Goal: Task Accomplishment & Management: Use online tool/utility

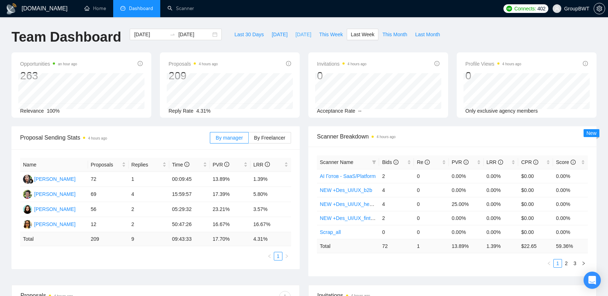
click at [295, 36] on span "[DATE]" at bounding box center [303, 35] width 16 height 8
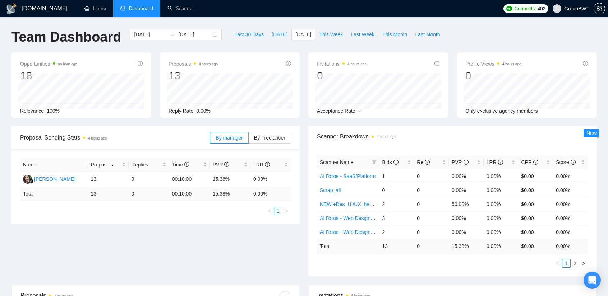
click at [273, 33] on span "[DATE]" at bounding box center [280, 35] width 16 height 8
type input "[DATE]"
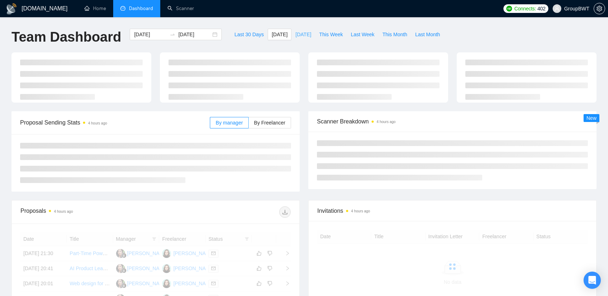
click at [295, 36] on span "[DATE]" at bounding box center [303, 35] width 16 height 8
type input "[DATE]"
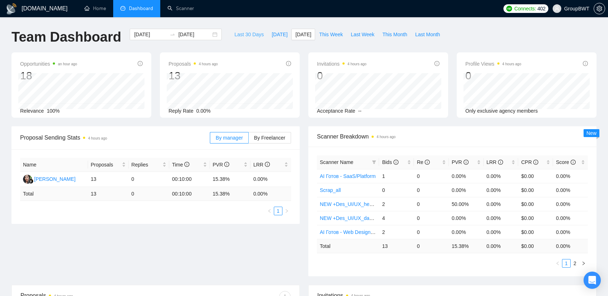
click at [256, 34] on button "Last 30 Days" at bounding box center [248, 34] width 37 height 11
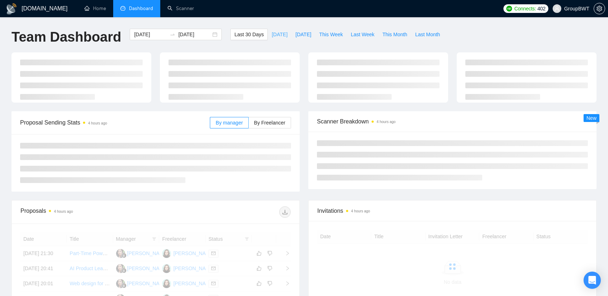
type input "[DATE]"
click at [272, 35] on span "[DATE]" at bounding box center [280, 35] width 16 height 8
type input "[DATE]"
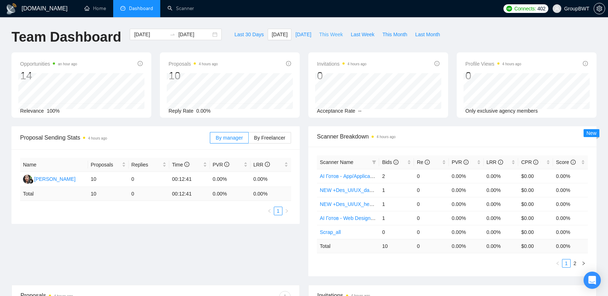
click at [328, 35] on span "This Week" at bounding box center [331, 35] width 24 height 8
type input "[DATE]"
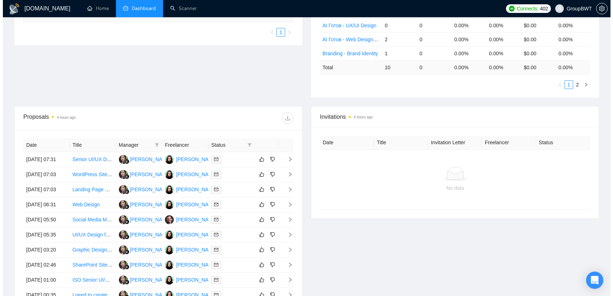
scroll to position [180, 0]
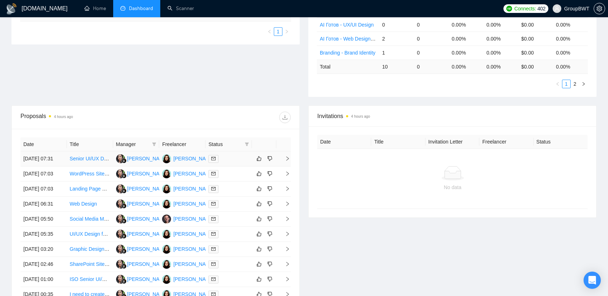
click at [232, 167] on td at bounding box center [228, 159] width 46 height 15
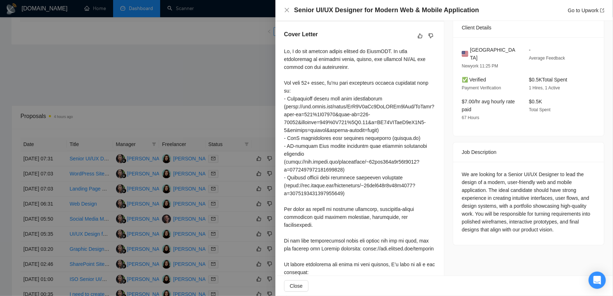
click at [218, 93] on div at bounding box center [306, 148] width 613 height 296
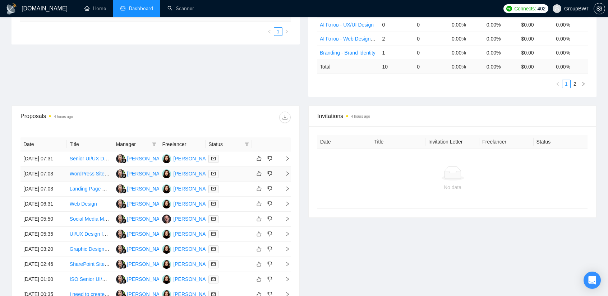
click at [232, 178] on div at bounding box center [228, 174] width 41 height 8
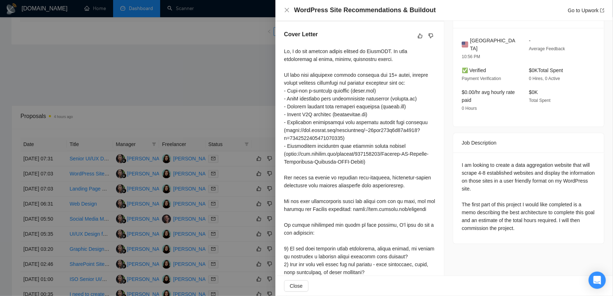
click at [211, 68] on div at bounding box center [306, 148] width 613 height 296
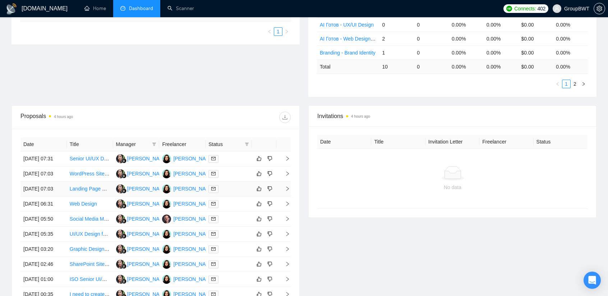
click at [230, 197] on td at bounding box center [228, 189] width 46 height 15
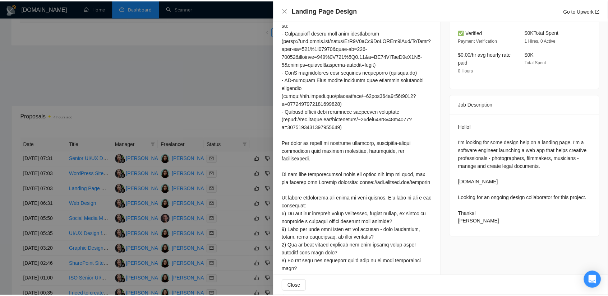
scroll to position [251, 0]
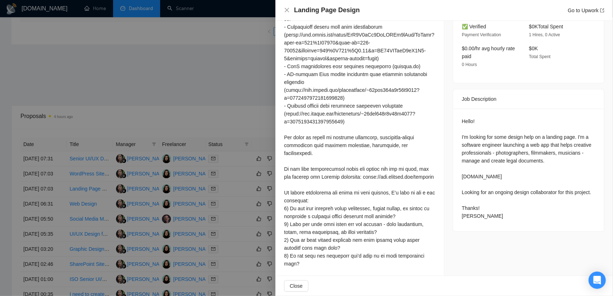
click at [203, 129] on div at bounding box center [306, 148] width 613 height 296
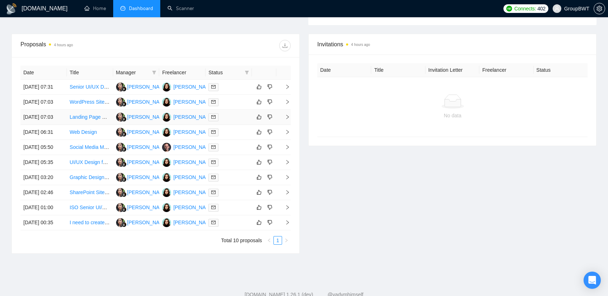
click at [236, 125] on td at bounding box center [228, 117] width 46 height 15
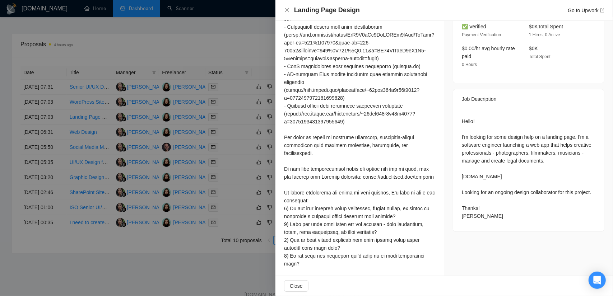
drag, startPoint x: 236, startPoint y: 142, endPoint x: 232, endPoint y: 147, distance: 6.2
click at [234, 143] on div at bounding box center [306, 148] width 613 height 296
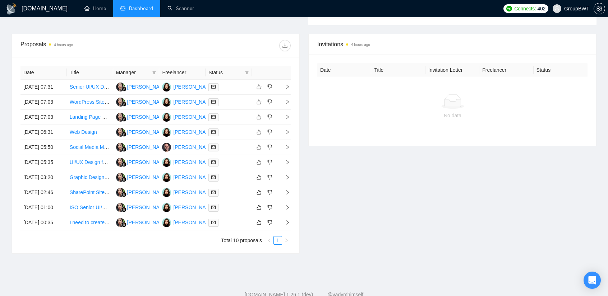
click at [234, 137] on div at bounding box center [228, 132] width 41 height 8
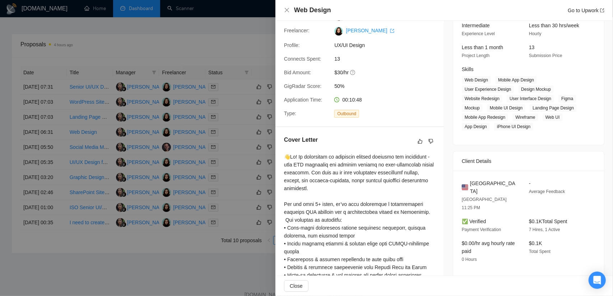
scroll to position [139, 0]
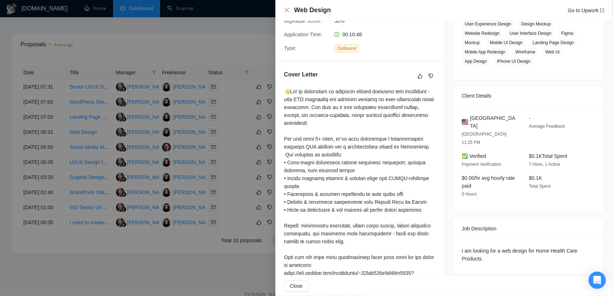
click at [233, 144] on div at bounding box center [306, 148] width 613 height 296
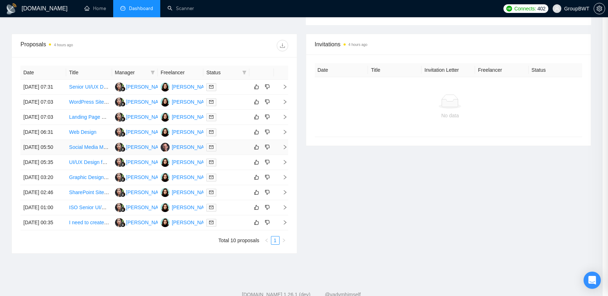
click at [234, 152] on div at bounding box center [226, 147] width 40 height 8
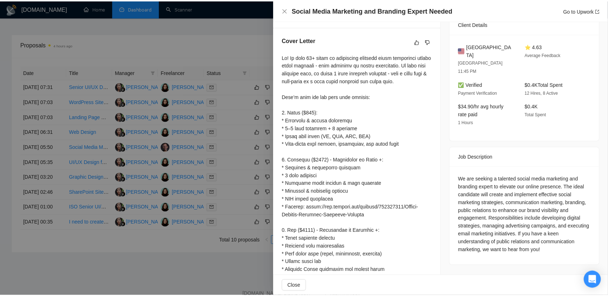
scroll to position [175, 0]
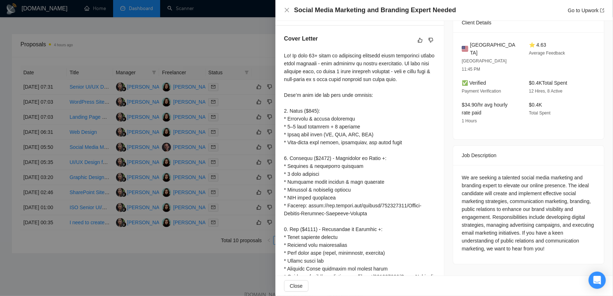
click at [222, 130] on div at bounding box center [306, 148] width 613 height 296
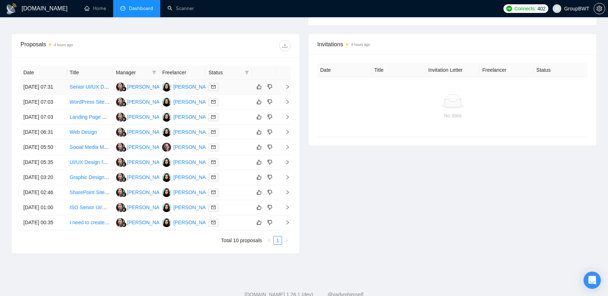
click at [237, 88] on div at bounding box center [228, 87] width 41 height 8
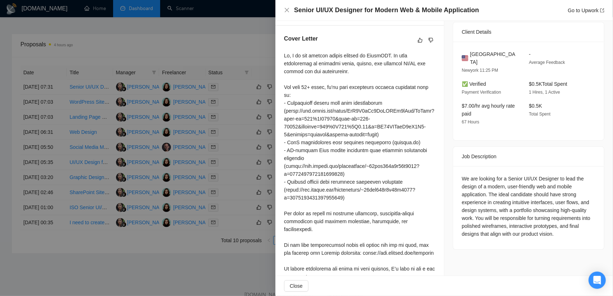
click at [229, 97] on div at bounding box center [306, 148] width 613 height 296
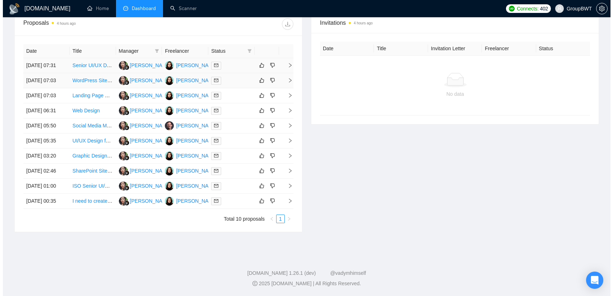
scroll to position [287, 0]
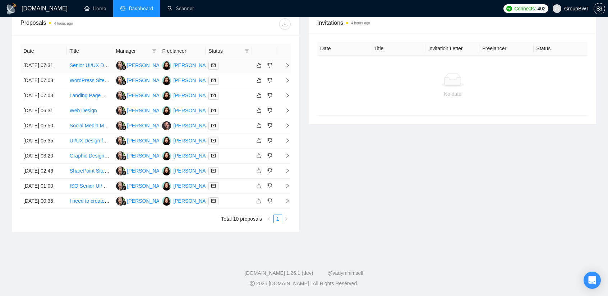
click at [237, 58] on td at bounding box center [228, 65] width 46 height 15
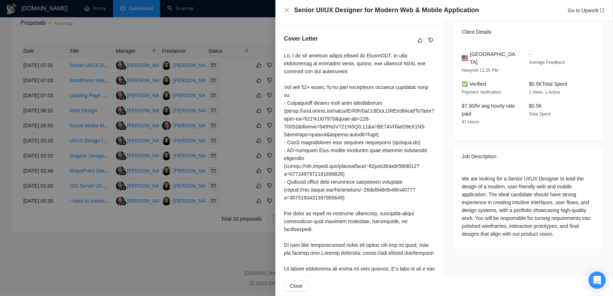
click at [235, 69] on div at bounding box center [306, 148] width 613 height 296
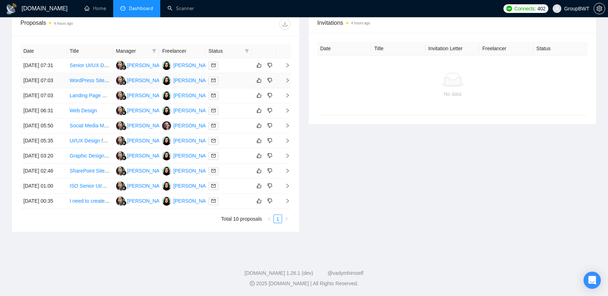
click at [234, 77] on div at bounding box center [228, 81] width 41 height 8
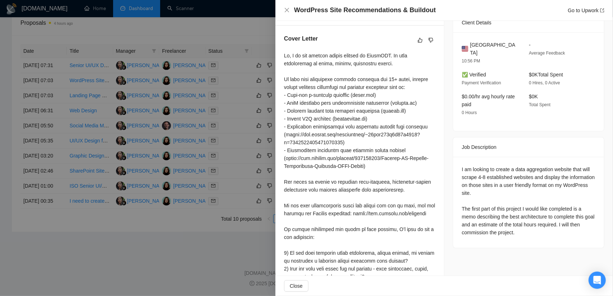
click at [227, 94] on div at bounding box center [306, 148] width 613 height 296
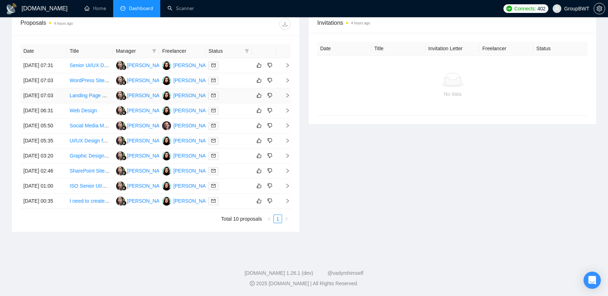
click at [232, 98] on div at bounding box center [228, 96] width 41 height 8
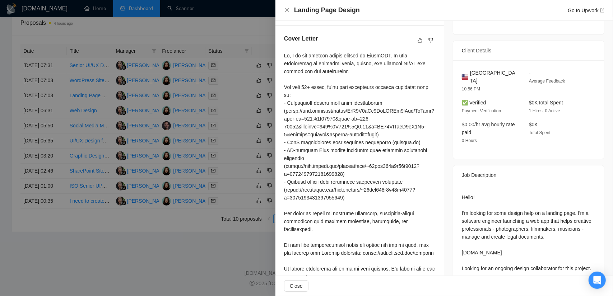
drag, startPoint x: 226, startPoint y: 114, endPoint x: 227, endPoint y: 118, distance: 4.1
click at [226, 115] on div at bounding box center [306, 148] width 613 height 296
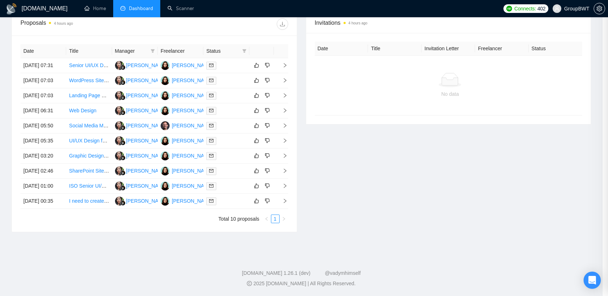
click at [227, 115] on div at bounding box center [226, 111] width 40 height 8
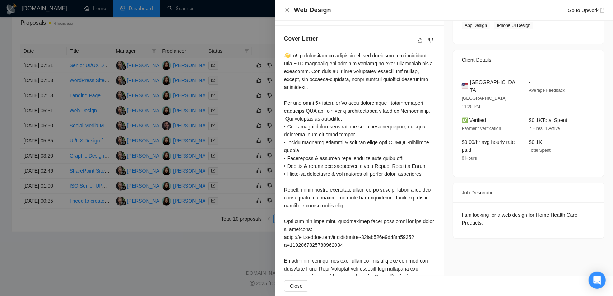
drag, startPoint x: 257, startPoint y: 126, endPoint x: 248, endPoint y: 130, distance: 10.6
click at [254, 128] on div at bounding box center [306, 148] width 613 height 296
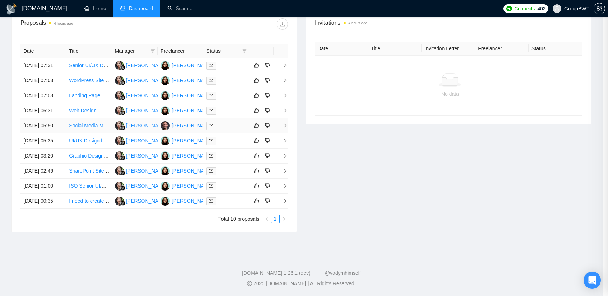
click at [236, 130] on div at bounding box center [226, 126] width 40 height 8
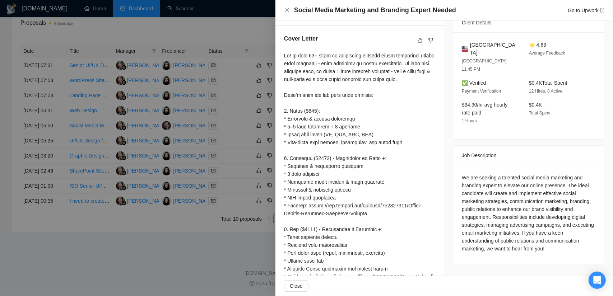
click at [231, 172] on div at bounding box center [306, 148] width 613 height 296
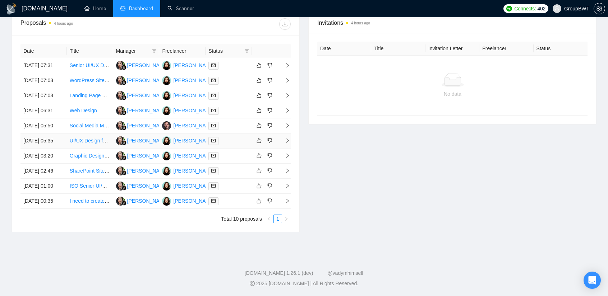
click at [231, 145] on div at bounding box center [228, 141] width 41 height 8
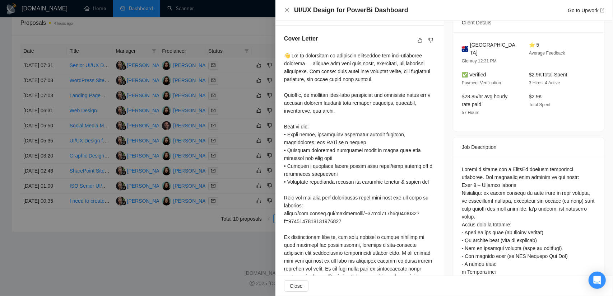
click at [234, 180] on div at bounding box center [306, 148] width 613 height 296
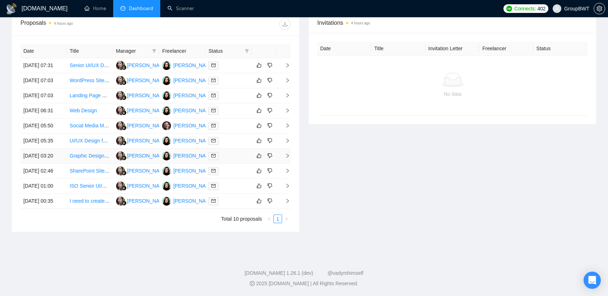
click at [236, 160] on div at bounding box center [228, 156] width 41 height 8
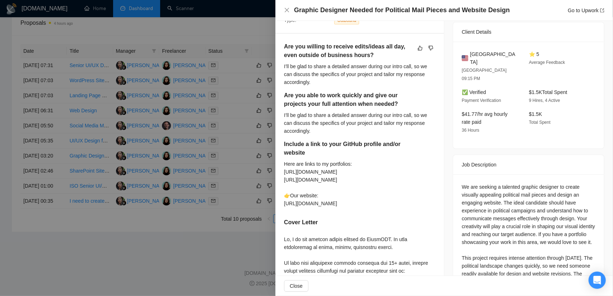
click at [244, 184] on div at bounding box center [306, 148] width 613 height 296
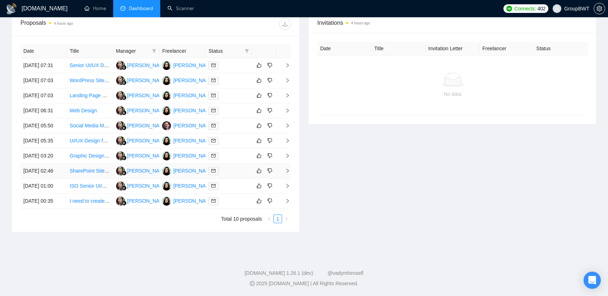
click at [239, 175] on div at bounding box center [228, 171] width 41 height 8
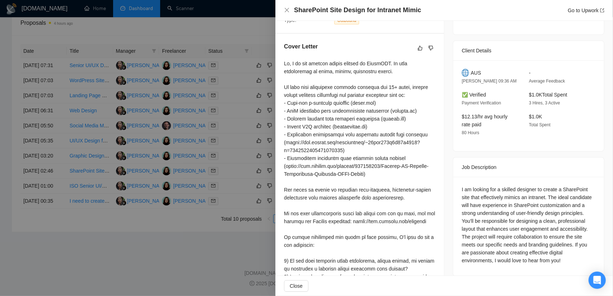
click at [238, 209] on div at bounding box center [306, 148] width 613 height 296
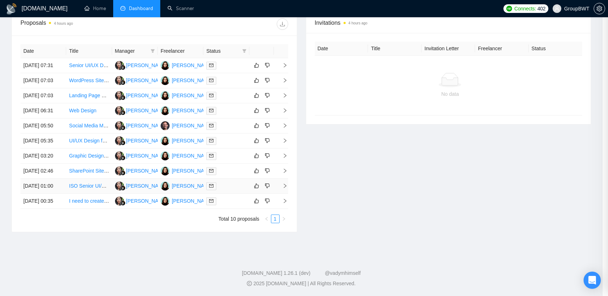
click at [237, 190] on div at bounding box center [226, 186] width 40 height 8
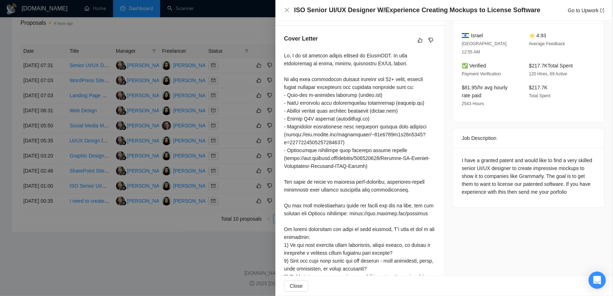
click at [231, 202] on div at bounding box center [306, 148] width 613 height 296
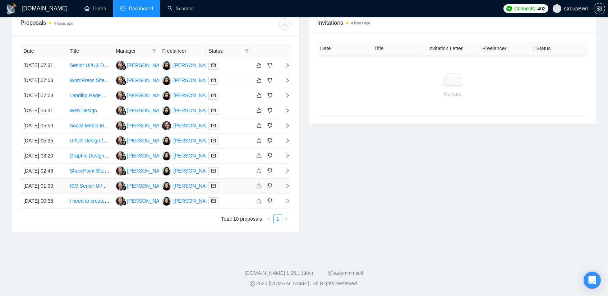
click at [231, 190] on div at bounding box center [228, 186] width 41 height 8
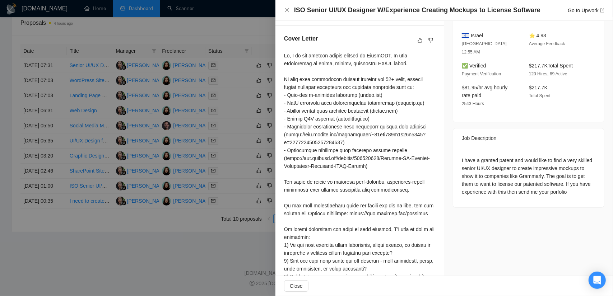
click at [217, 236] on div at bounding box center [306, 148] width 613 height 296
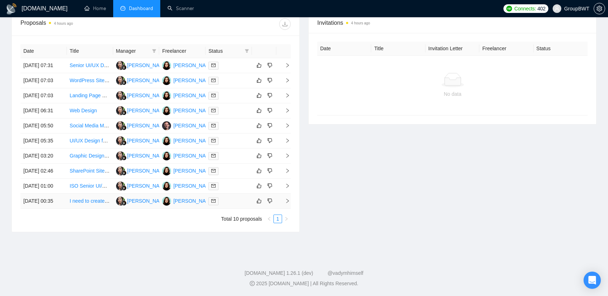
click at [239, 205] on div at bounding box center [228, 201] width 41 height 8
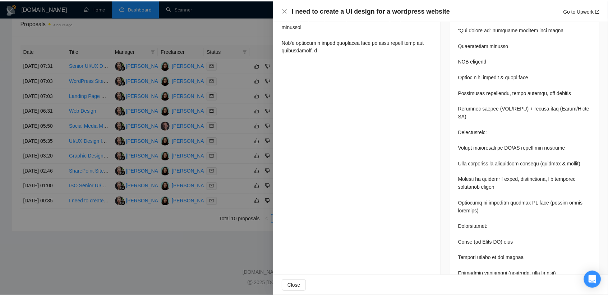
scroll to position [480, 0]
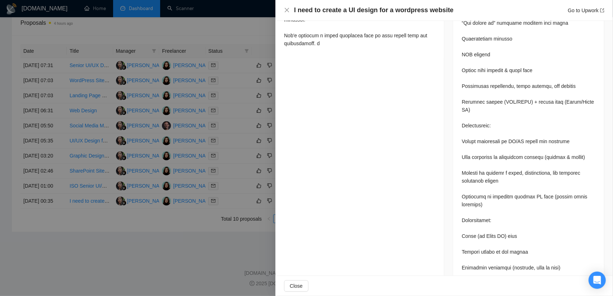
click at [244, 209] on div at bounding box center [306, 148] width 613 height 296
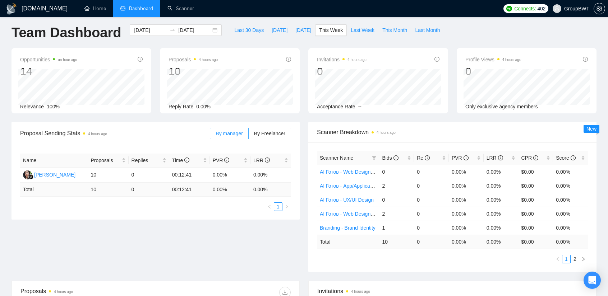
scroll to position [0, 0]
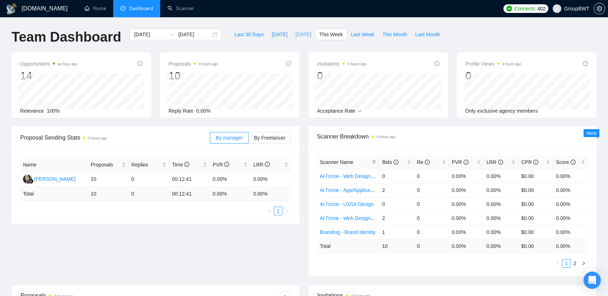
click at [295, 35] on span "[DATE]" at bounding box center [303, 35] width 16 height 8
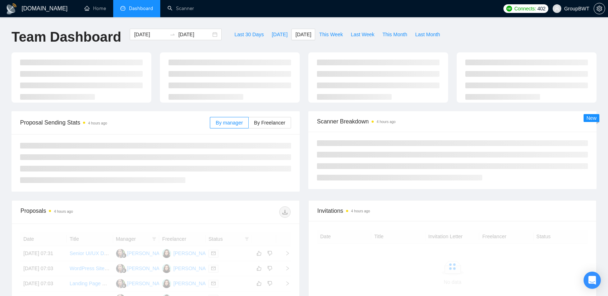
type input "[DATE]"
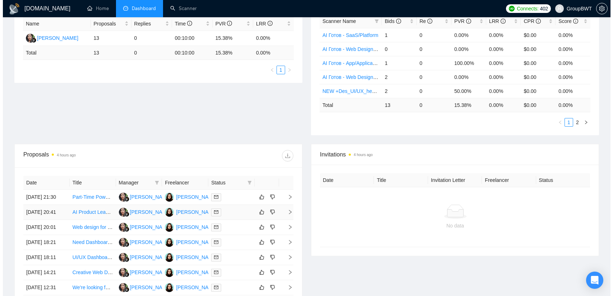
scroll to position [216, 0]
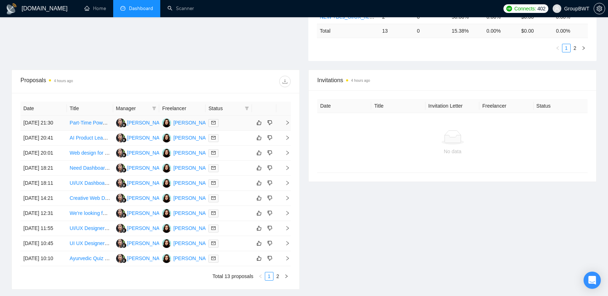
click at [237, 122] on div at bounding box center [228, 123] width 41 height 8
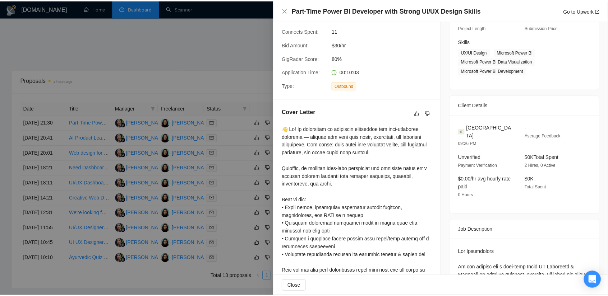
scroll to position [49, 0]
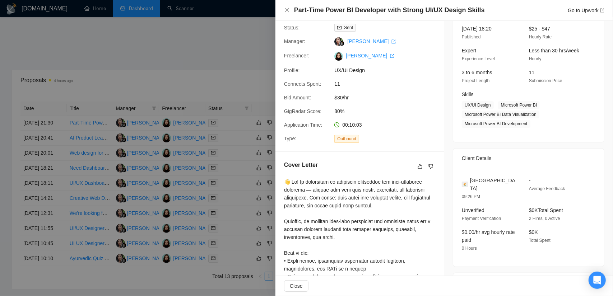
click at [234, 41] on div at bounding box center [306, 148] width 613 height 296
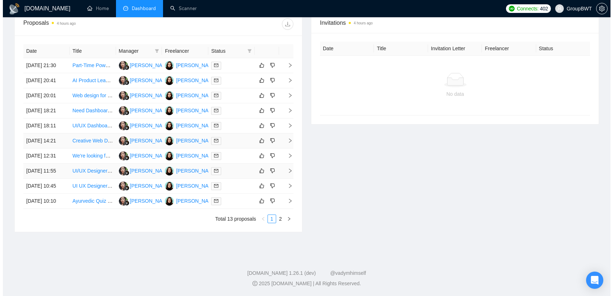
scroll to position [251, 0]
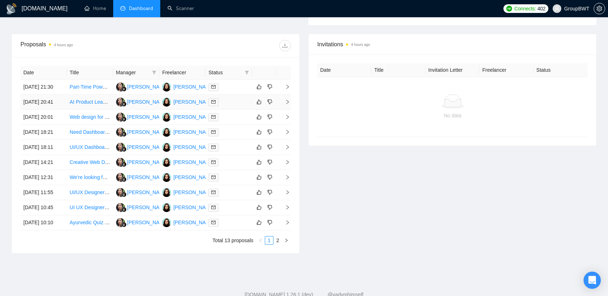
click at [237, 106] on div at bounding box center [228, 102] width 41 height 8
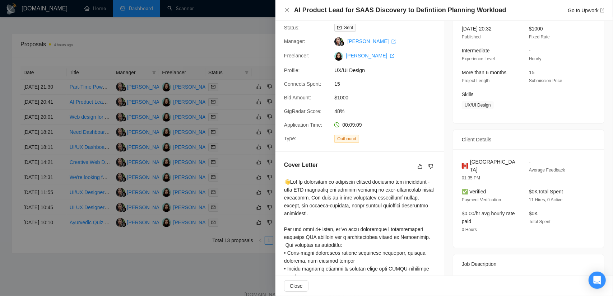
click at [230, 131] on div at bounding box center [306, 148] width 613 height 296
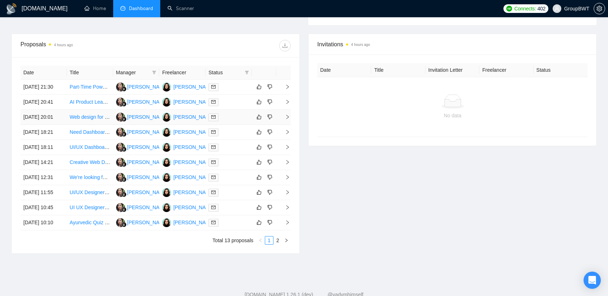
click at [231, 121] on div at bounding box center [228, 117] width 41 height 8
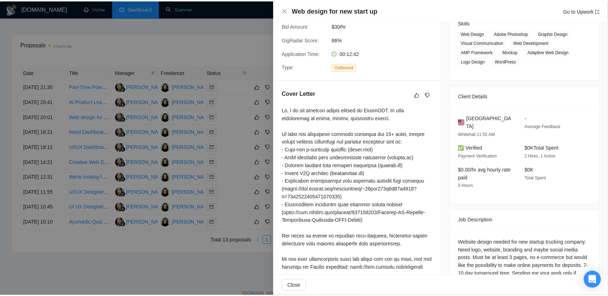
scroll to position [228, 0]
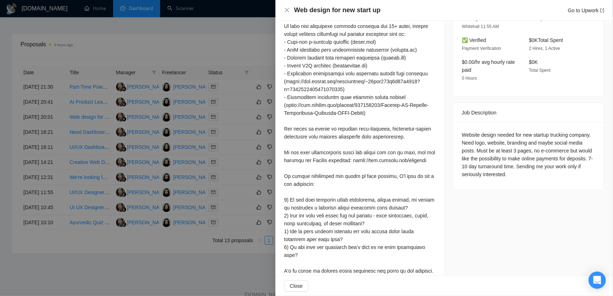
click at [231, 133] on div at bounding box center [306, 148] width 613 height 296
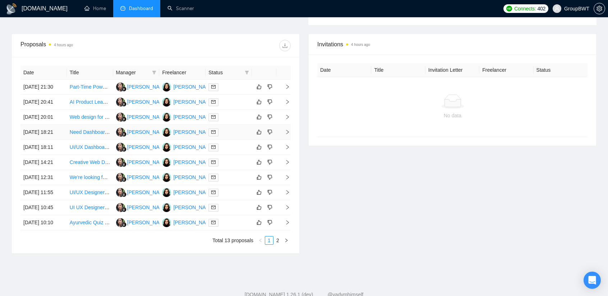
click at [242, 137] on div at bounding box center [228, 132] width 41 height 8
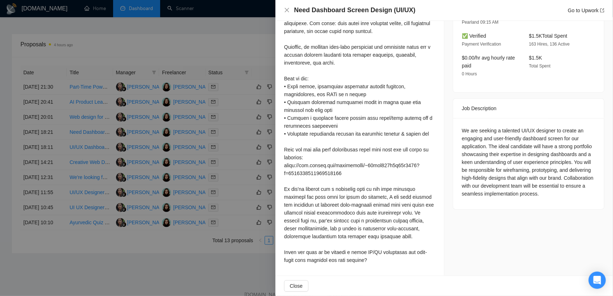
click at [232, 160] on div at bounding box center [306, 148] width 613 height 296
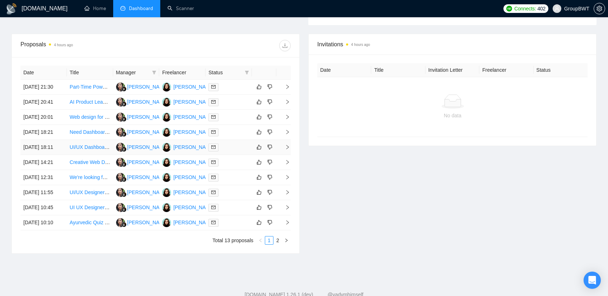
click at [228, 152] on div at bounding box center [228, 147] width 41 height 8
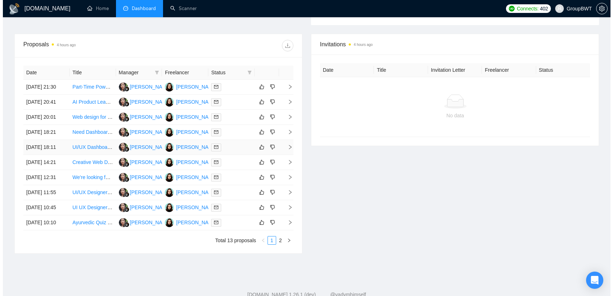
scroll to position [216, 0]
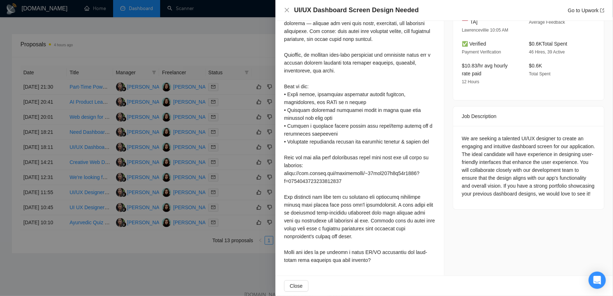
click at [223, 198] on div at bounding box center [306, 148] width 613 height 296
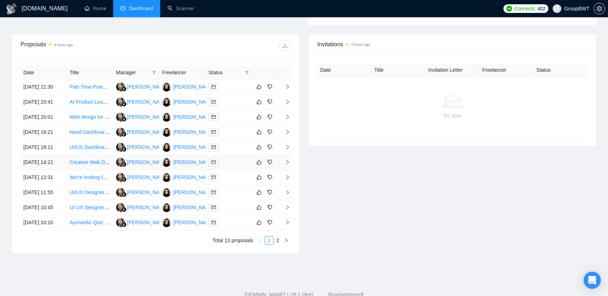
click at [224, 167] on div at bounding box center [228, 162] width 41 height 8
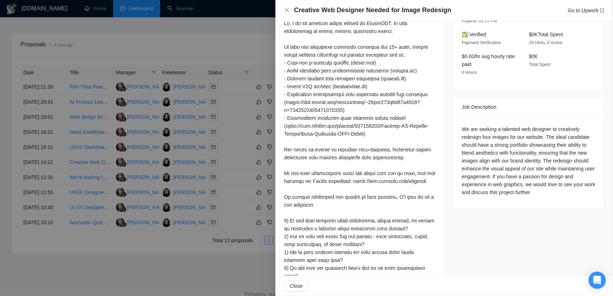
click at [233, 215] on div at bounding box center [306, 148] width 613 height 296
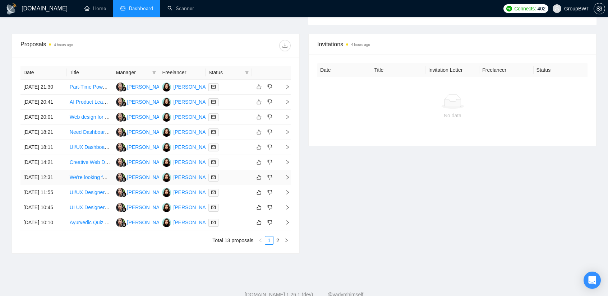
click at [233, 182] on div at bounding box center [228, 178] width 41 height 8
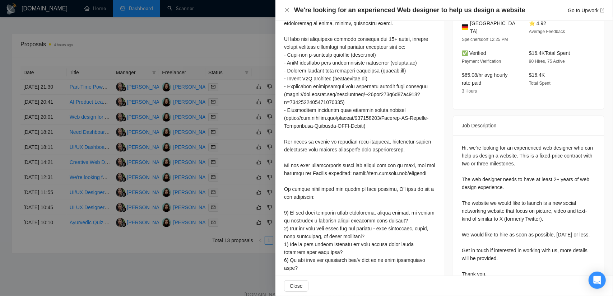
click at [230, 158] on div at bounding box center [306, 148] width 613 height 296
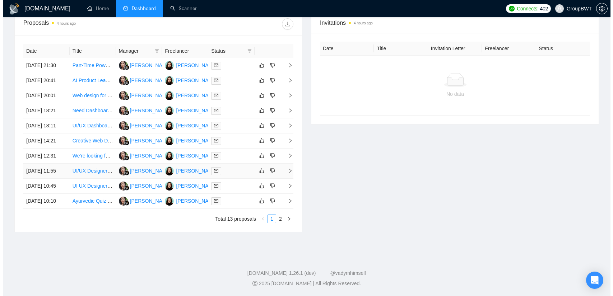
scroll to position [287, 0]
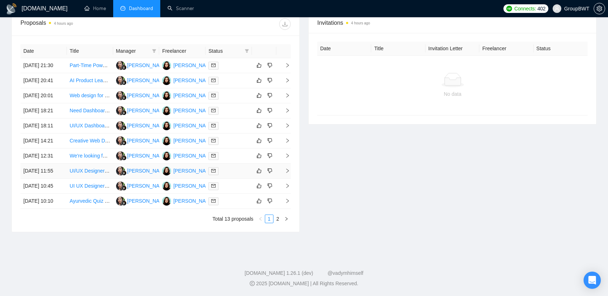
click at [231, 175] on div at bounding box center [228, 171] width 41 height 8
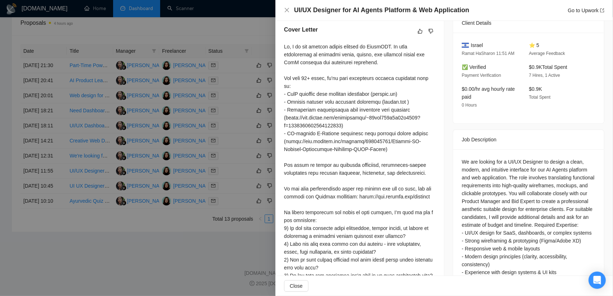
scroll to position [183, 0]
click at [232, 235] on div at bounding box center [306, 148] width 613 height 296
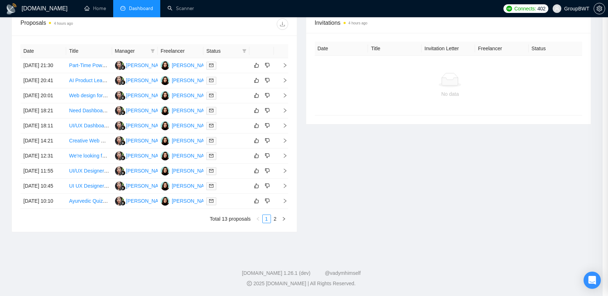
click at [228, 205] on div at bounding box center [226, 201] width 40 height 8
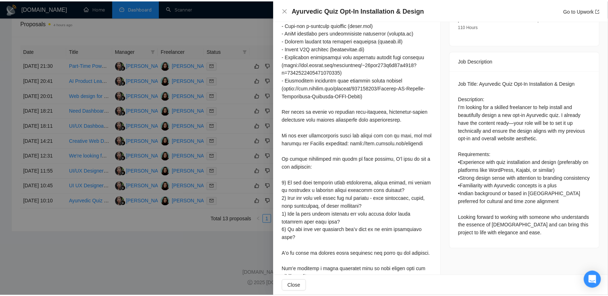
scroll to position [255, 0]
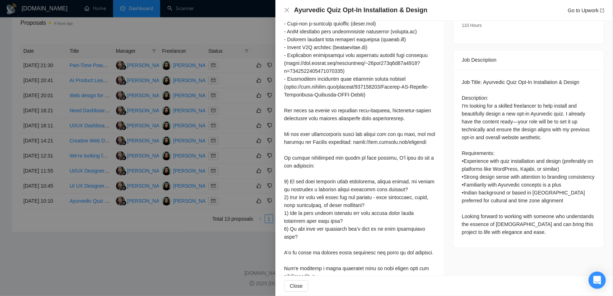
click at [221, 207] on div at bounding box center [306, 148] width 613 height 296
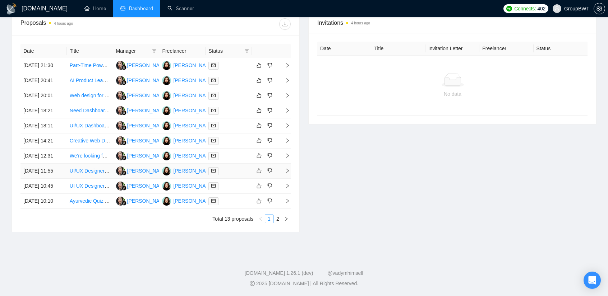
click at [228, 175] on div at bounding box center [228, 171] width 41 height 8
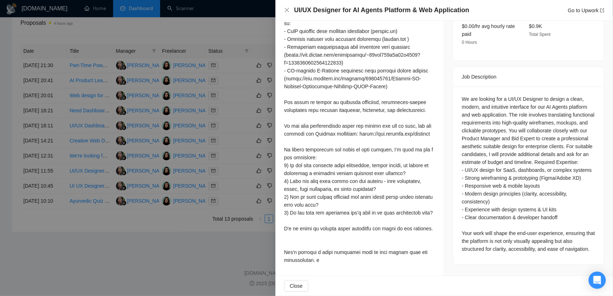
click at [254, 171] on div at bounding box center [306, 148] width 613 height 296
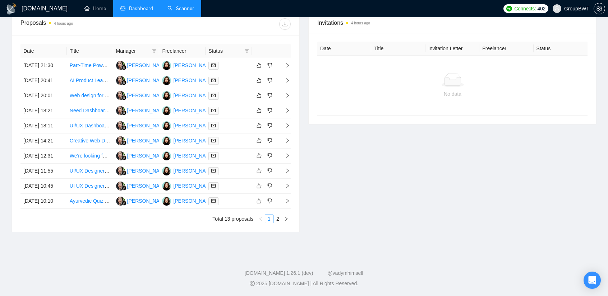
click at [191, 5] on link "Scanner" at bounding box center [180, 8] width 27 height 6
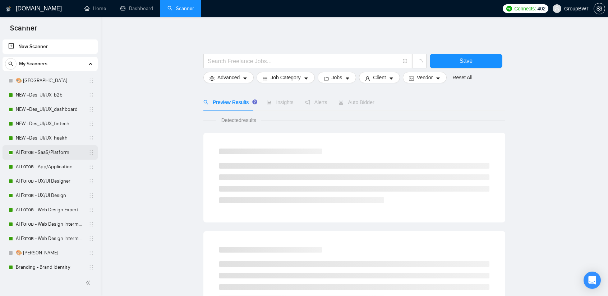
click at [57, 153] on link "AI Готов - SaaS/Platform" at bounding box center [50, 152] width 68 height 14
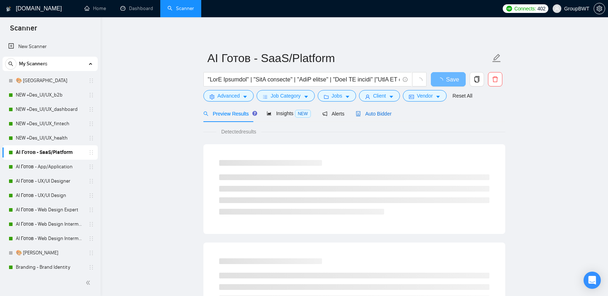
click at [377, 116] on span "Auto Bidder" at bounding box center [374, 114] width 36 height 6
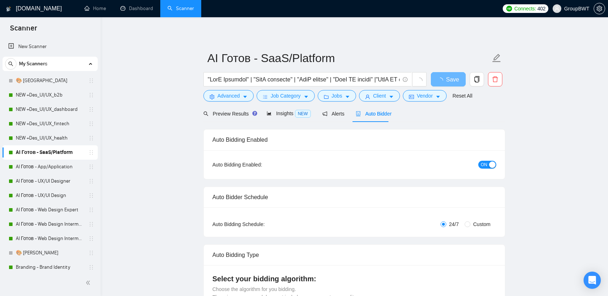
click at [494, 164] on div "button" at bounding box center [492, 165] width 6 height 6
click at [454, 82] on button "Save" at bounding box center [448, 79] width 35 height 14
click at [55, 164] on link "AI Готов - App/Application" at bounding box center [50, 167] width 68 height 14
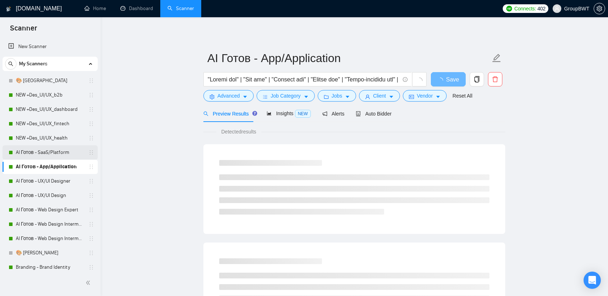
click at [58, 154] on link "AI Готов - SaaS/Platform" at bounding box center [50, 152] width 68 height 14
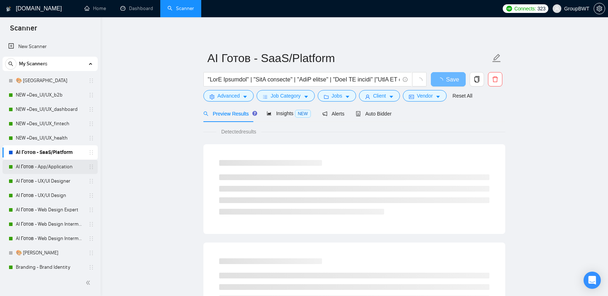
click at [50, 166] on link "AI Готов - App/Application" at bounding box center [50, 167] width 68 height 14
click at [392, 107] on div "Preview Results Insights NEW Alerts Auto Bidder" at bounding box center [354, 113] width 302 height 17
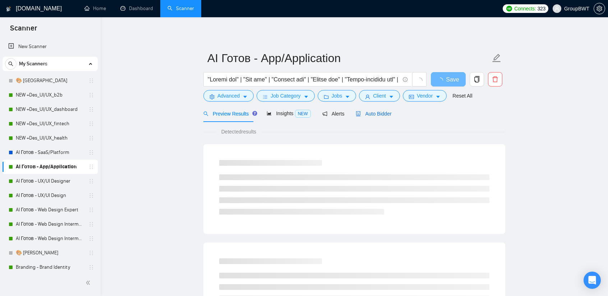
click at [376, 114] on span "Auto Bidder" at bounding box center [374, 114] width 36 height 6
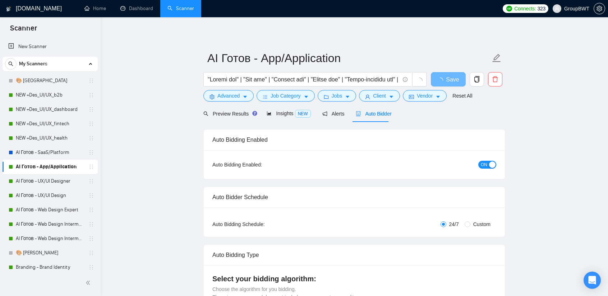
click at [491, 157] on div "Auto Bidding Enabled: ON" at bounding box center [354, 165] width 301 height 29
click at [488, 161] on button "ON" at bounding box center [487, 165] width 18 height 8
click at [446, 77] on span "Save" at bounding box center [448, 79] width 13 height 9
click at [52, 181] on link "AI Готов - UX/UI Designer" at bounding box center [50, 181] width 68 height 14
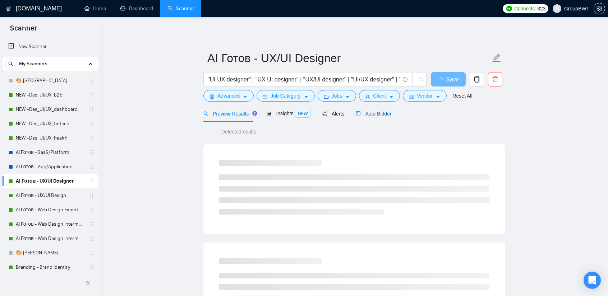
click at [366, 116] on span "Auto Bidder" at bounding box center [374, 114] width 36 height 6
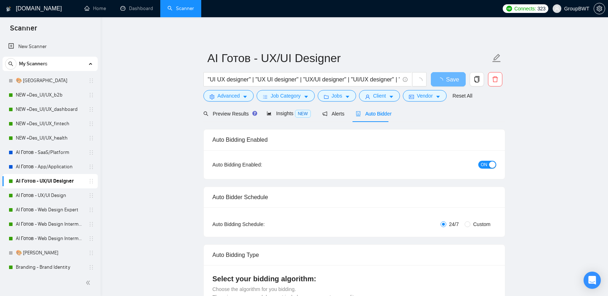
click at [486, 171] on div "Auto Bidding Enabled: ON" at bounding box center [354, 165] width 301 height 29
click at [486, 165] on span "ON" at bounding box center [484, 165] width 6 height 8
click at [449, 81] on span "Save" at bounding box center [448, 79] width 13 height 9
click at [45, 196] on link "AI Готов - UX/UI Design" at bounding box center [50, 196] width 68 height 14
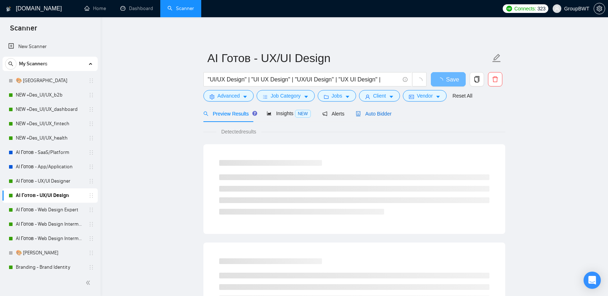
click at [370, 116] on span "Auto Bidder" at bounding box center [374, 114] width 36 height 6
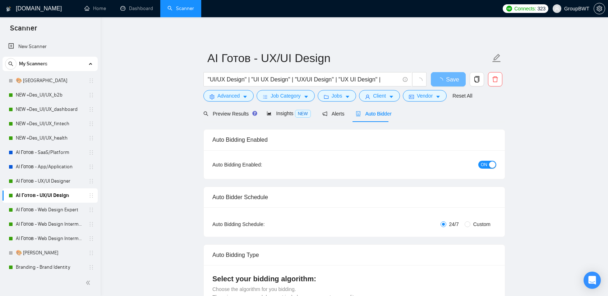
click at [487, 163] on span "ON" at bounding box center [484, 165] width 6 height 8
click at [450, 79] on span "Save" at bounding box center [448, 79] width 13 height 9
click at [38, 209] on link "AI Готов - Web Design Expert" at bounding box center [50, 210] width 68 height 14
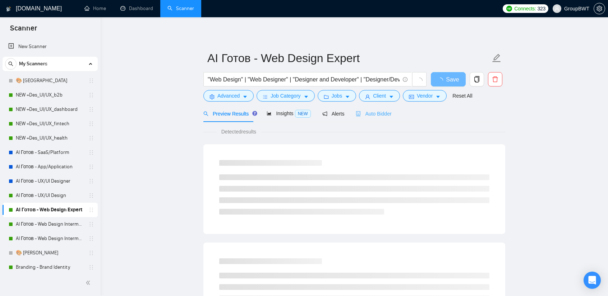
click at [364, 121] on div "Auto Bidder" at bounding box center [374, 113] width 36 height 17
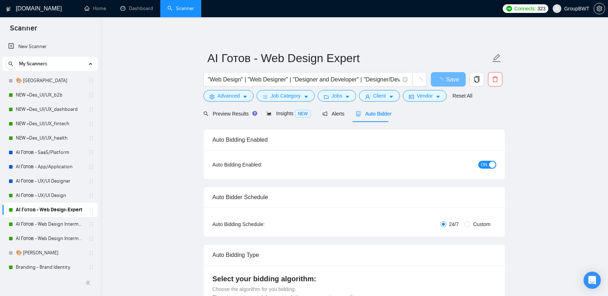
click at [486, 163] on span "ON" at bounding box center [484, 165] width 6 height 8
click at [490, 167] on div "button" at bounding box center [492, 165] width 6 height 6
click at [440, 76] on button "Save" at bounding box center [448, 79] width 35 height 14
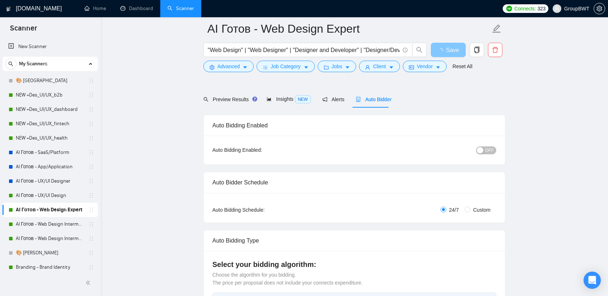
scroll to position [36, 0]
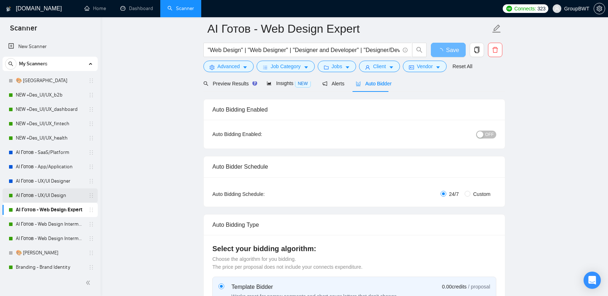
click at [41, 195] on link "AI Готов - UX/UI Design" at bounding box center [50, 196] width 68 height 14
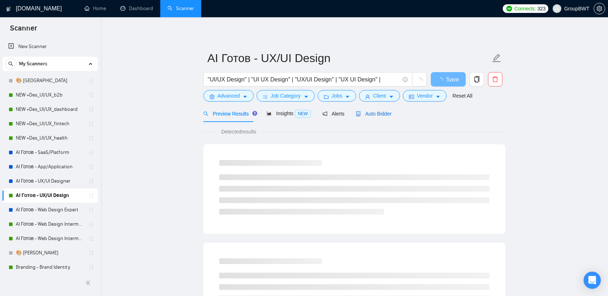
click at [373, 115] on span "Auto Bidder" at bounding box center [374, 114] width 36 height 6
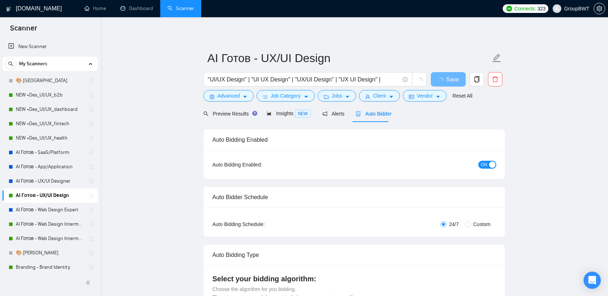
click at [480, 162] on button "ON" at bounding box center [487, 165] width 18 height 8
click at [449, 75] on span "Save" at bounding box center [448, 79] width 13 height 9
click at [42, 207] on link "AI Готов - Web Design Expert" at bounding box center [50, 210] width 68 height 14
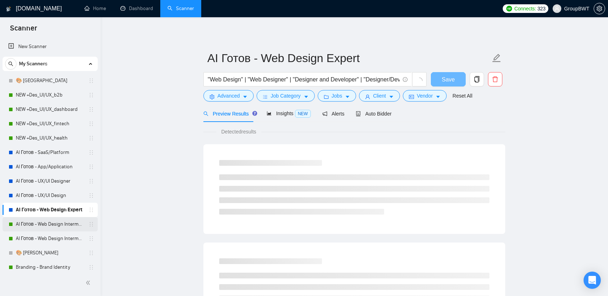
click at [38, 224] on link "AI Готов - Web Design Intermediate минус Developer" at bounding box center [50, 224] width 68 height 14
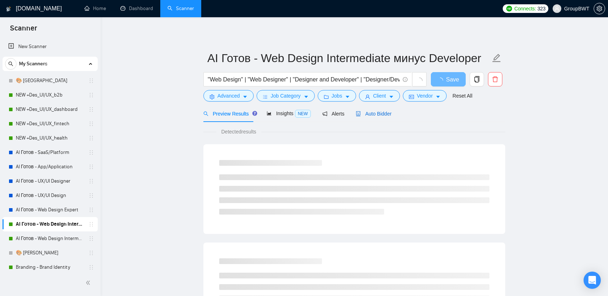
click at [373, 114] on span "Auto Bidder" at bounding box center [374, 114] width 36 height 6
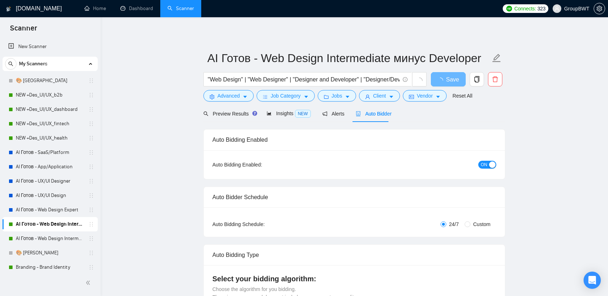
click at [489, 165] on div "button" at bounding box center [492, 165] width 6 height 6
click at [447, 77] on span "Save" at bounding box center [448, 79] width 13 height 9
click at [38, 240] on link "AI Готов - Web Design Intermediate минус Development" at bounding box center [50, 239] width 68 height 14
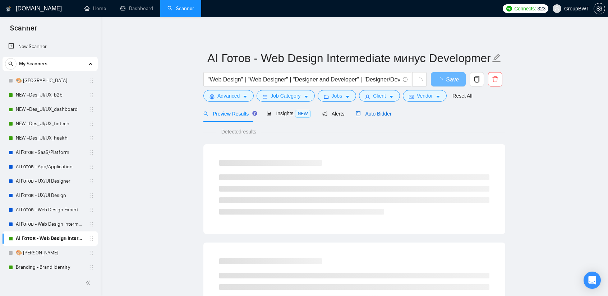
click at [383, 114] on span "Auto Bidder" at bounding box center [374, 114] width 36 height 6
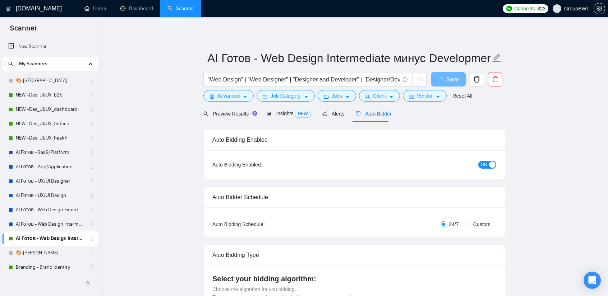
click at [490, 163] on div "button" at bounding box center [492, 165] width 6 height 6
click at [433, 81] on button "Save" at bounding box center [448, 79] width 35 height 14
click at [123, 11] on link "Dashboard" at bounding box center [136, 8] width 33 height 6
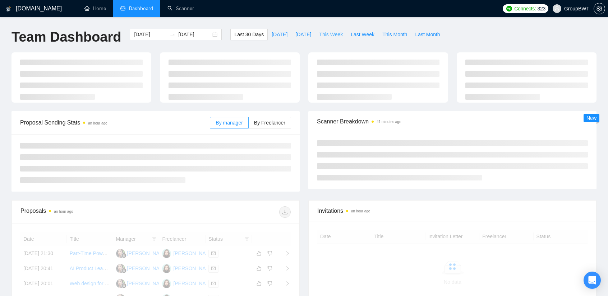
click at [319, 32] on span "This Week" at bounding box center [331, 35] width 24 height 8
type input "[DATE]"
click at [351, 32] on span "Last Week" at bounding box center [363, 35] width 24 height 8
type input "[DATE]"
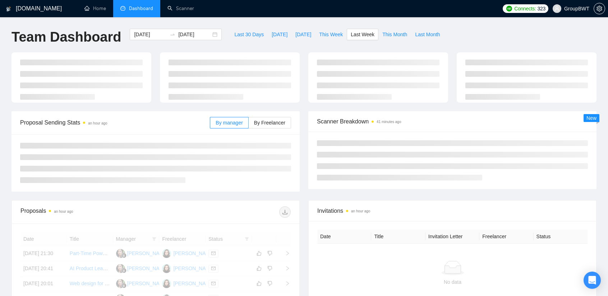
type input "[DATE]"
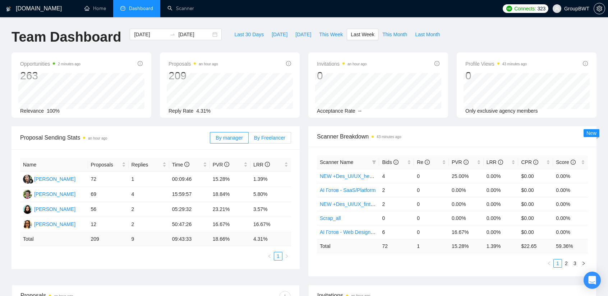
click at [273, 135] on span "By Freelancer" at bounding box center [269, 138] width 31 height 6
click at [249, 140] on input "By Freelancer" at bounding box center [249, 140] width 0 height 0
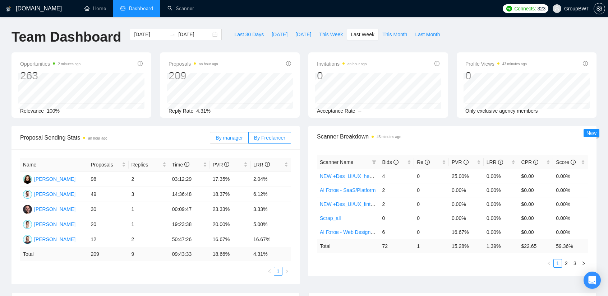
click at [246, 138] on label "By manager" at bounding box center [229, 137] width 38 height 11
click at [210, 140] on input "By manager" at bounding box center [210, 140] width 0 height 0
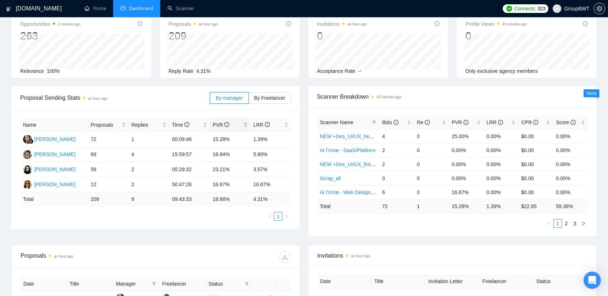
scroll to position [108, 0]
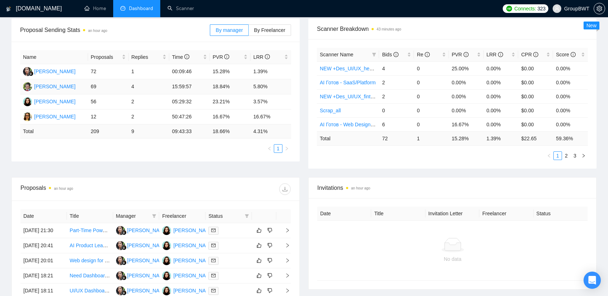
click at [81, 85] on td "[PERSON_NAME]" at bounding box center [54, 86] width 68 height 15
click at [112, 85] on td "69" at bounding box center [108, 86] width 41 height 15
click at [84, 85] on td "[PERSON_NAME]" at bounding box center [54, 86] width 68 height 15
click at [75, 86] on td "[PERSON_NAME]" at bounding box center [54, 86] width 68 height 15
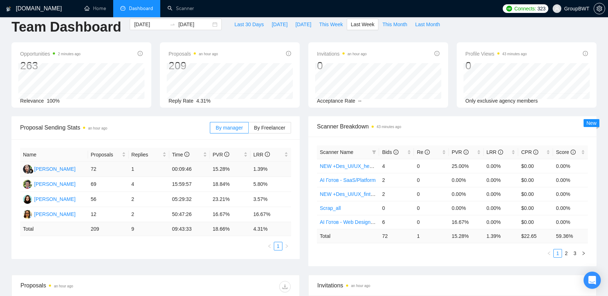
scroll to position [0, 0]
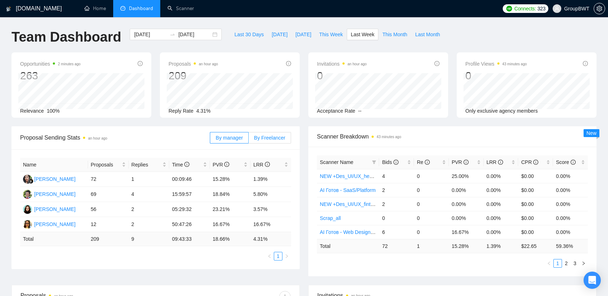
click at [267, 138] on span "By Freelancer" at bounding box center [269, 138] width 31 height 6
click at [249, 140] on input "By Freelancer" at bounding box center [249, 140] width 0 height 0
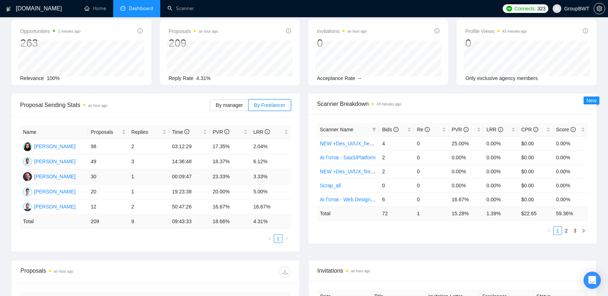
scroll to position [36, 0]
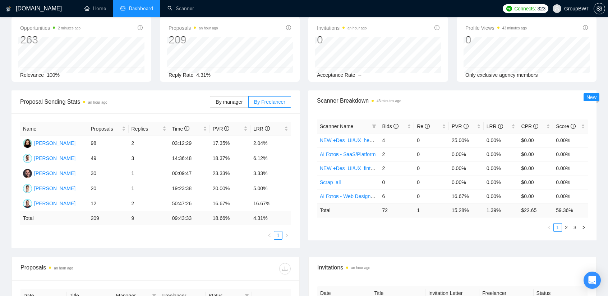
click at [241, 95] on div "By manager By Freelancer" at bounding box center [250, 102] width 81 height 23
click at [237, 102] on span "By manager" at bounding box center [229, 102] width 27 height 6
click at [210, 104] on input "By manager" at bounding box center [210, 104] width 0 height 0
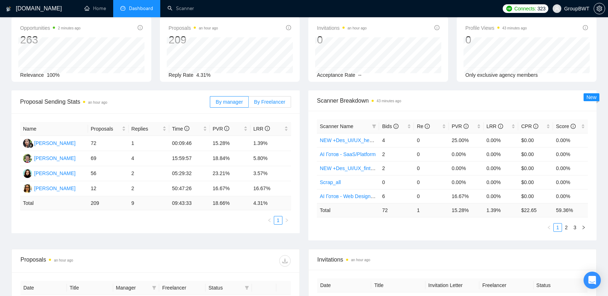
click at [270, 102] on span "By Freelancer" at bounding box center [269, 102] width 31 height 6
click at [249, 104] on input "By Freelancer" at bounding box center [249, 104] width 0 height 0
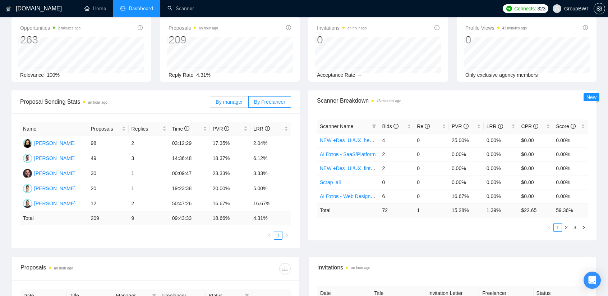
click at [239, 101] on span "By manager" at bounding box center [229, 102] width 27 height 6
click at [210, 104] on input "By manager" at bounding box center [210, 104] width 0 height 0
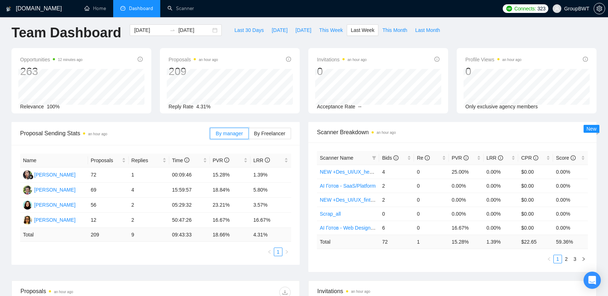
scroll to position [0, 0]
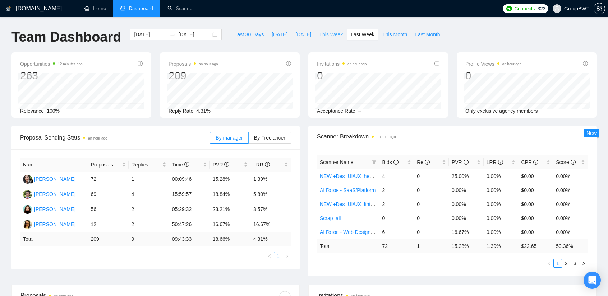
click at [324, 33] on span "This Week" at bounding box center [331, 35] width 24 height 8
type input "[DATE]"
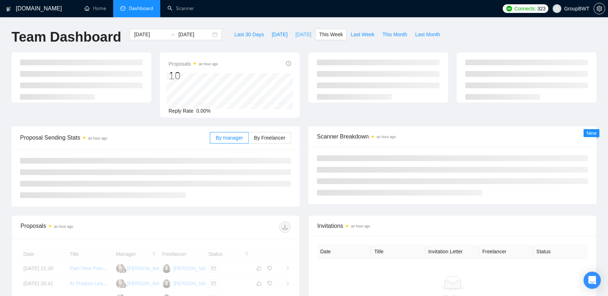
click at [297, 38] on span "[DATE]" at bounding box center [303, 35] width 16 height 8
type input "[DATE]"
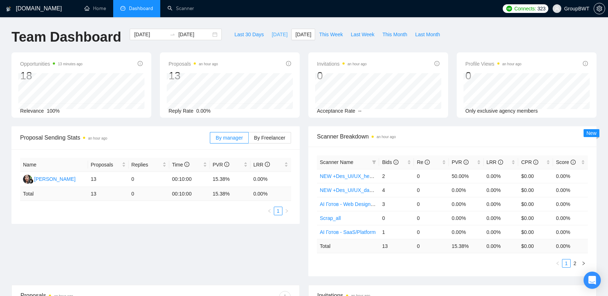
click at [275, 33] on span "[DATE]" at bounding box center [280, 35] width 16 height 8
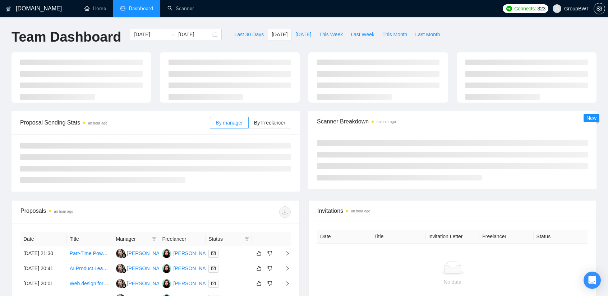
type input "[DATE]"
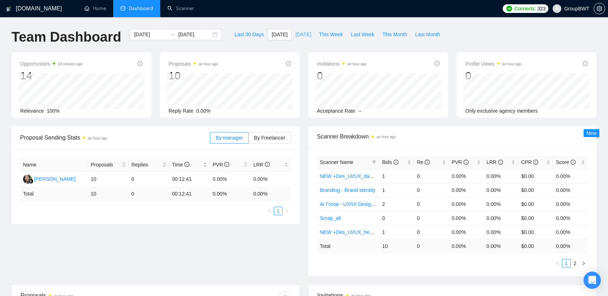
click at [299, 36] on span "[DATE]" at bounding box center [303, 35] width 16 height 8
type input "[DATE]"
click at [319, 32] on span "This Week" at bounding box center [331, 35] width 24 height 8
type input "[DATE]"
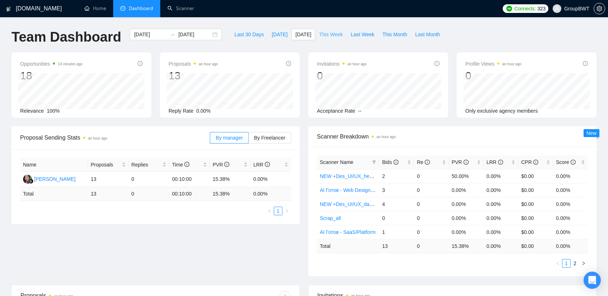
type input "[DATE]"
click at [351, 34] on span "Last Week" at bounding box center [363, 35] width 24 height 8
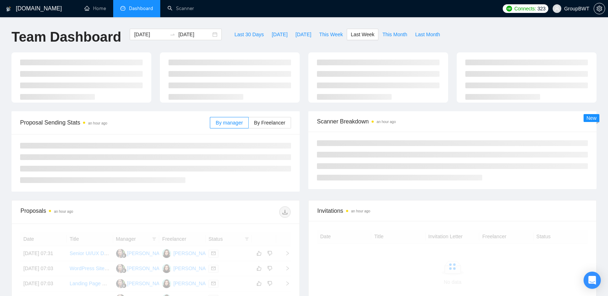
type input "[DATE]"
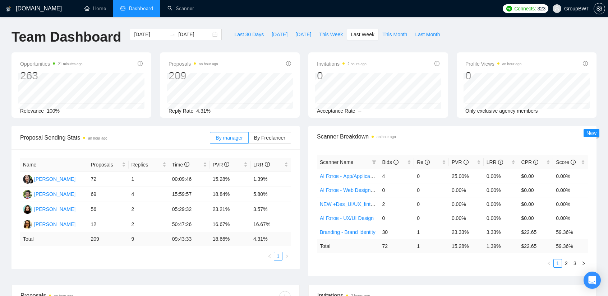
click at [187, 134] on span "Proposal Sending Stats an hour ago" at bounding box center [115, 137] width 190 height 9
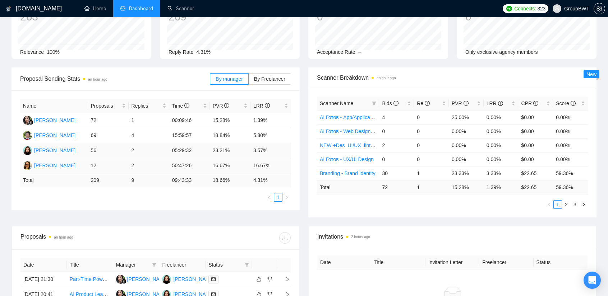
scroll to position [36, 0]
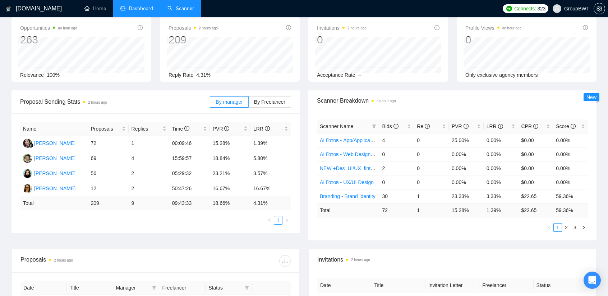
click at [177, 5] on link "Scanner" at bounding box center [180, 8] width 27 height 6
